Goal: Find specific page/section: Find specific page/section

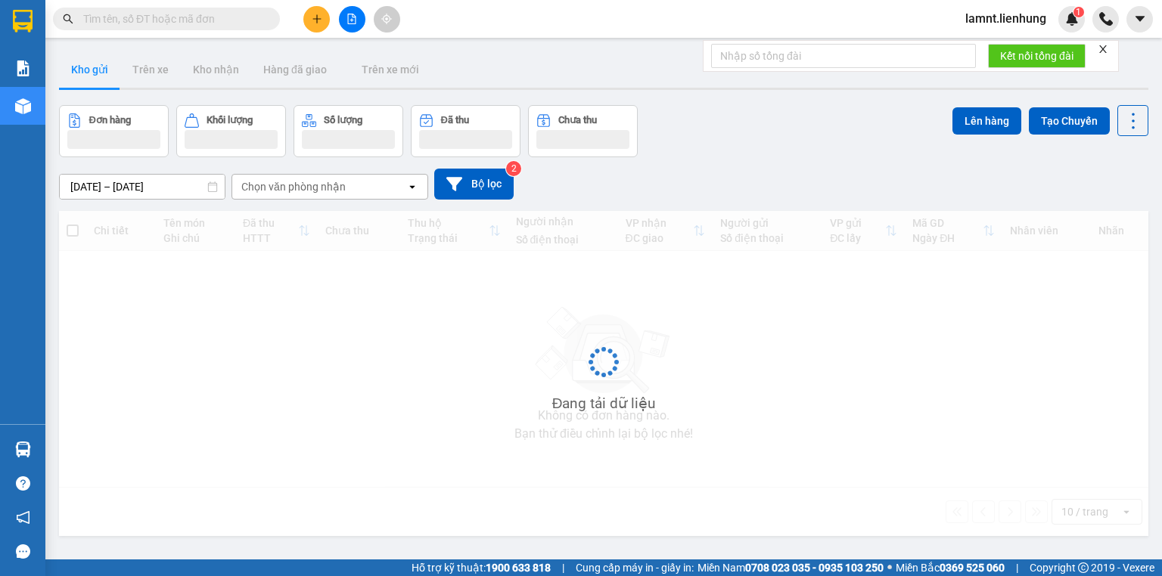
click at [1104, 48] on icon "close" at bounding box center [1103, 49] width 11 height 11
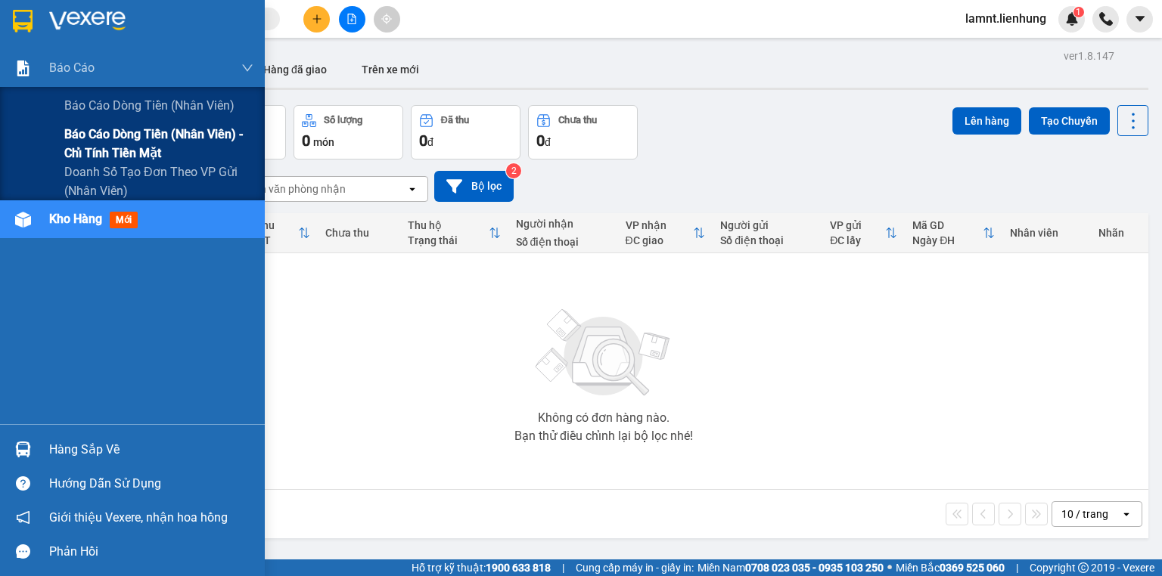
click at [87, 127] on span "Báo cáo dòng tiền (nhân viên) - chỉ tính tiền mặt" at bounding box center [158, 144] width 189 height 38
